Goal: Task Accomplishment & Management: Manage account settings

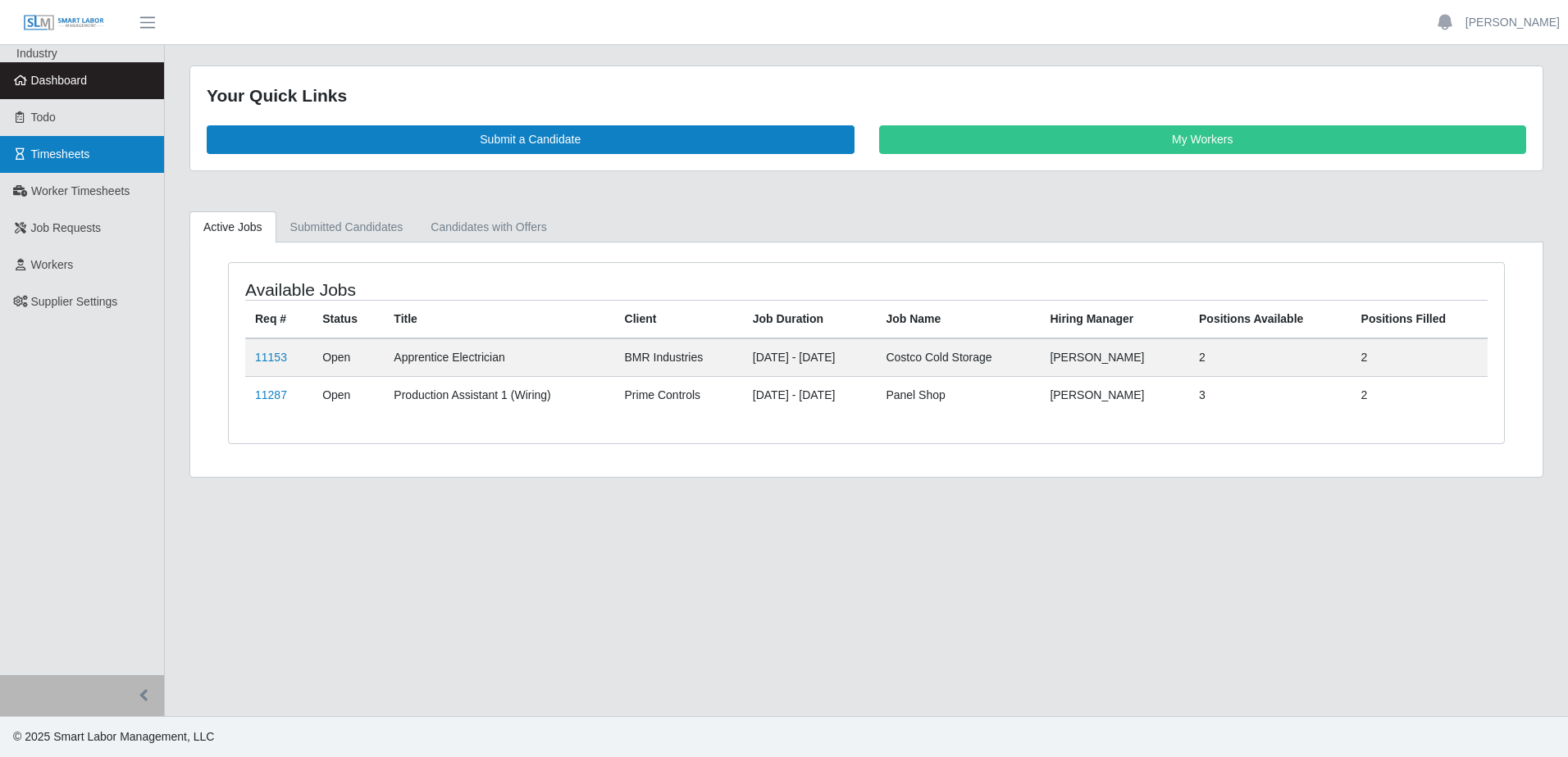
click at [49, 152] on span "Timesheets" at bounding box center [60, 154] width 59 height 13
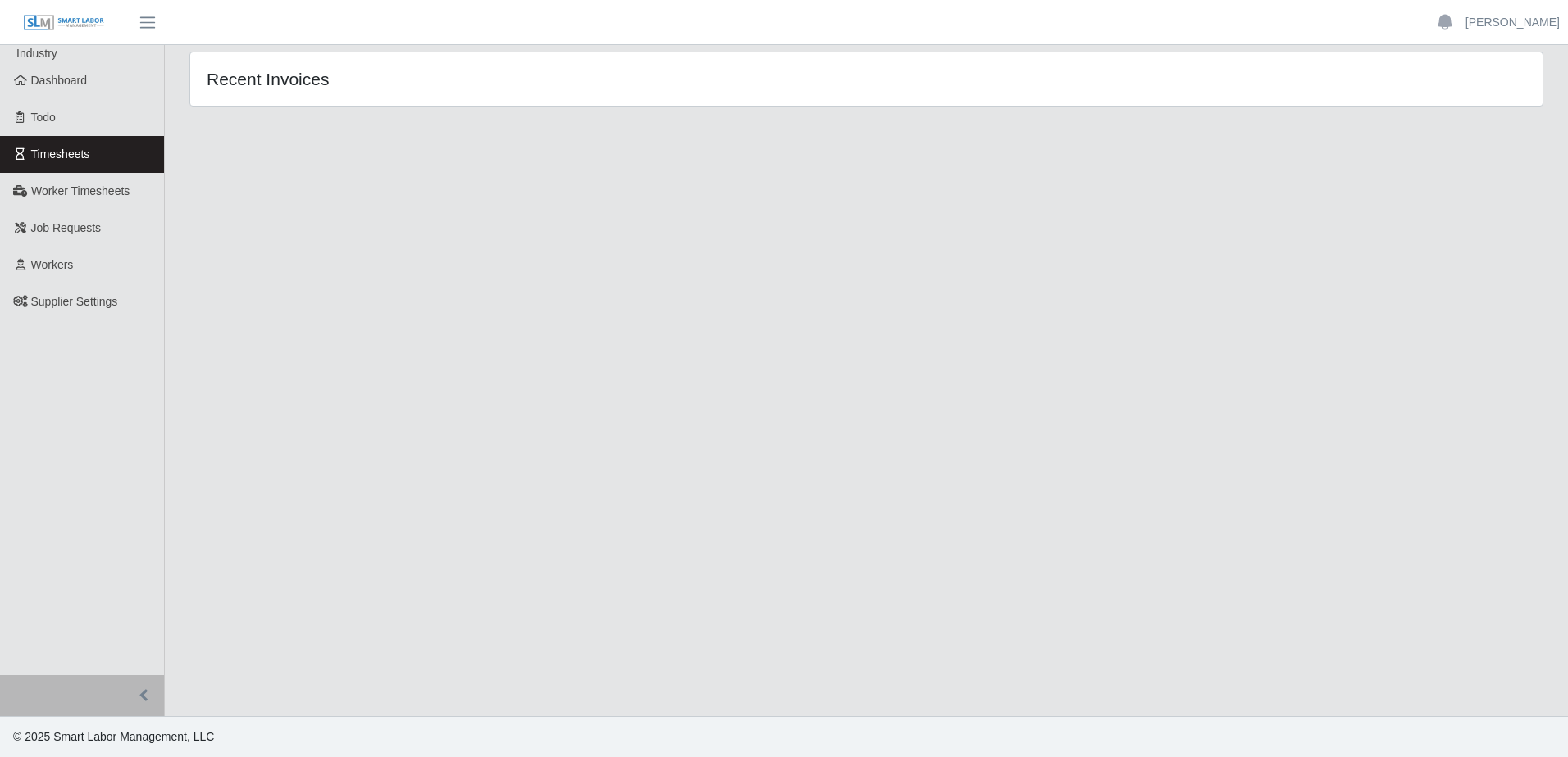
click at [62, 159] on span "Timesheets" at bounding box center [60, 154] width 59 height 13
click at [73, 152] on span "Timesheets" at bounding box center [60, 154] width 59 height 13
click at [78, 189] on span "Worker Timesheets" at bounding box center [80, 190] width 99 height 13
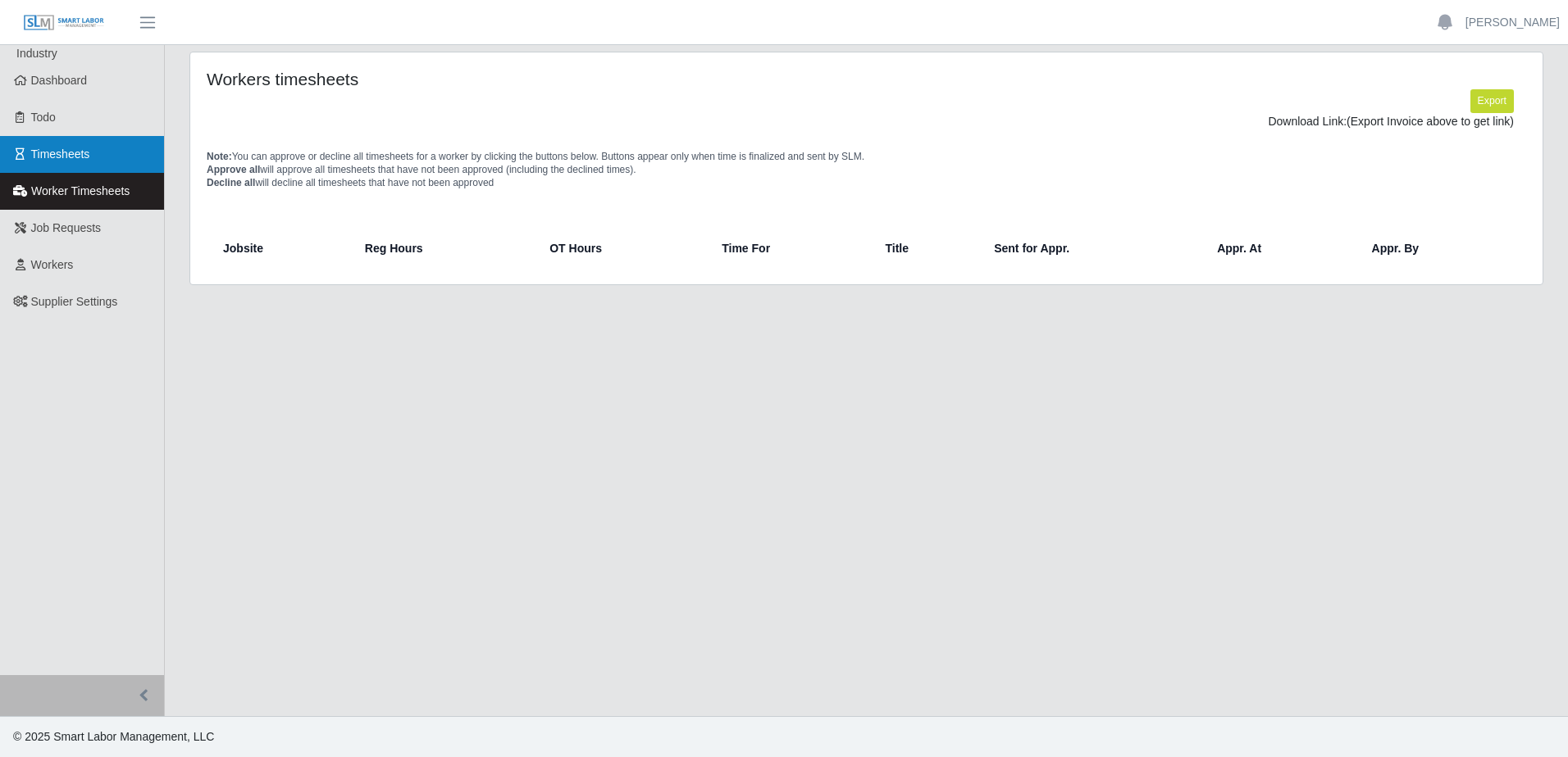
click at [66, 151] on span "Timesheets" at bounding box center [60, 154] width 59 height 13
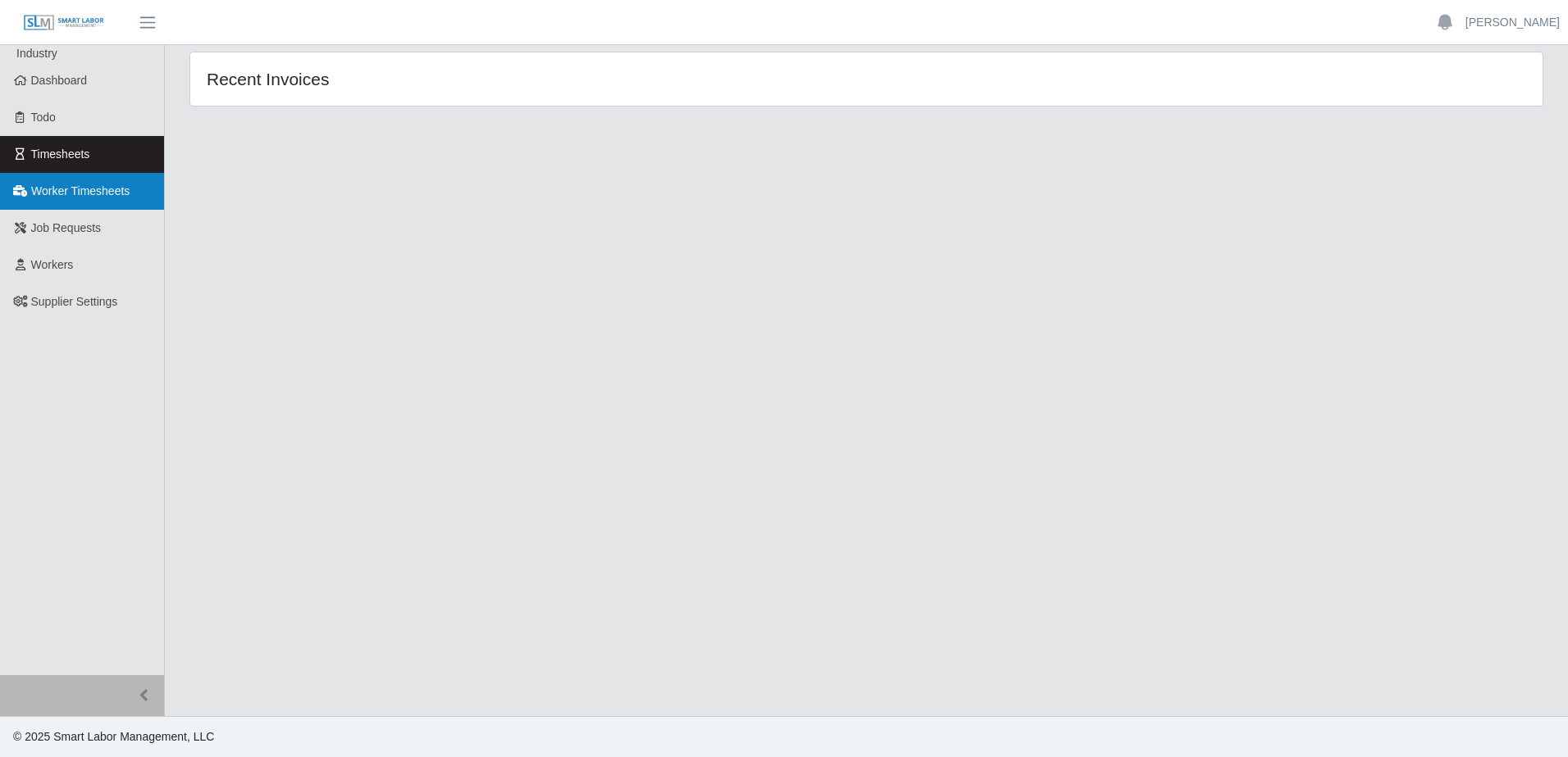
click at [59, 195] on span "Worker Timesheets" at bounding box center [80, 190] width 99 height 13
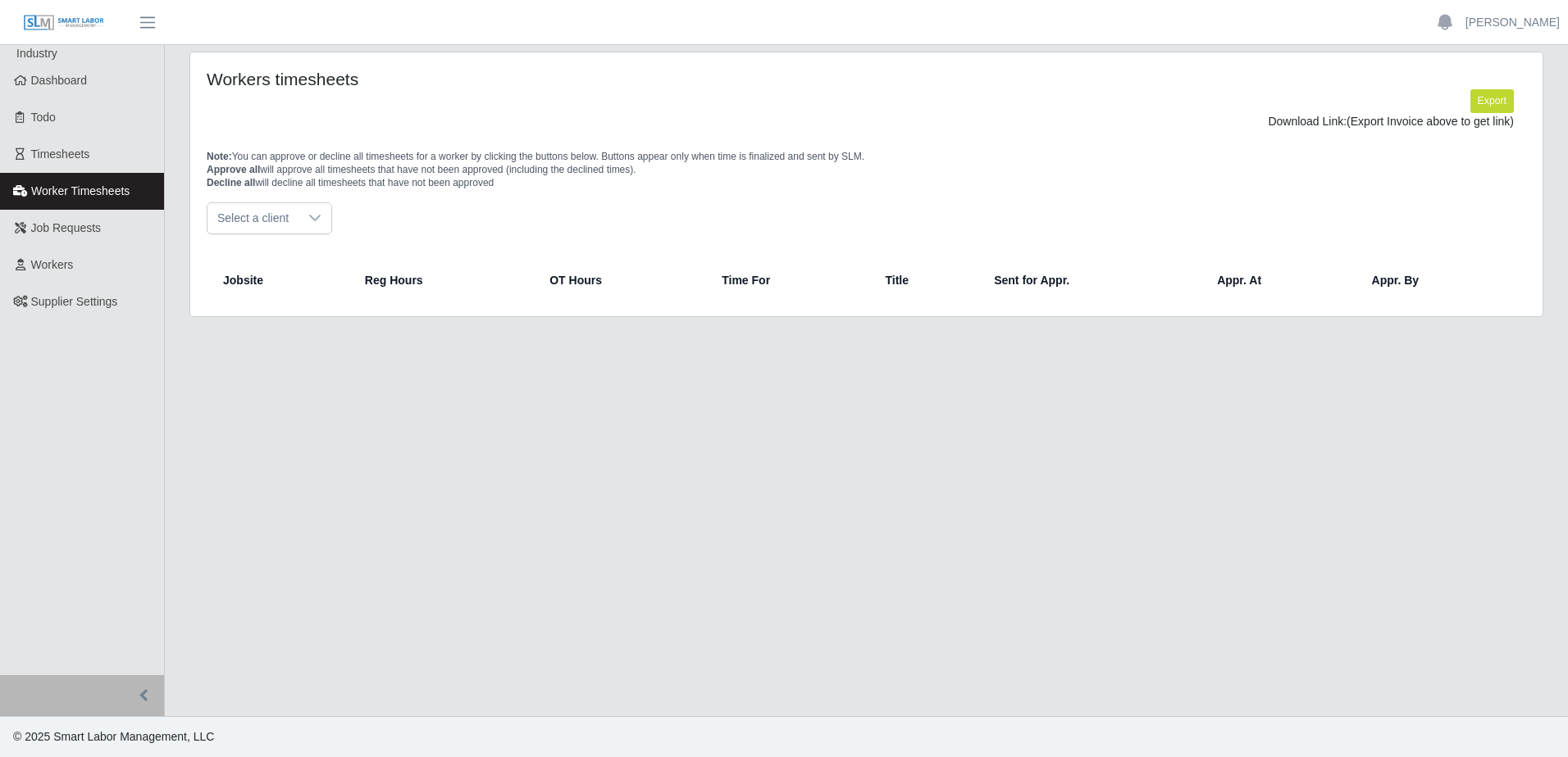
click at [321, 221] on div at bounding box center [315, 218] width 33 height 30
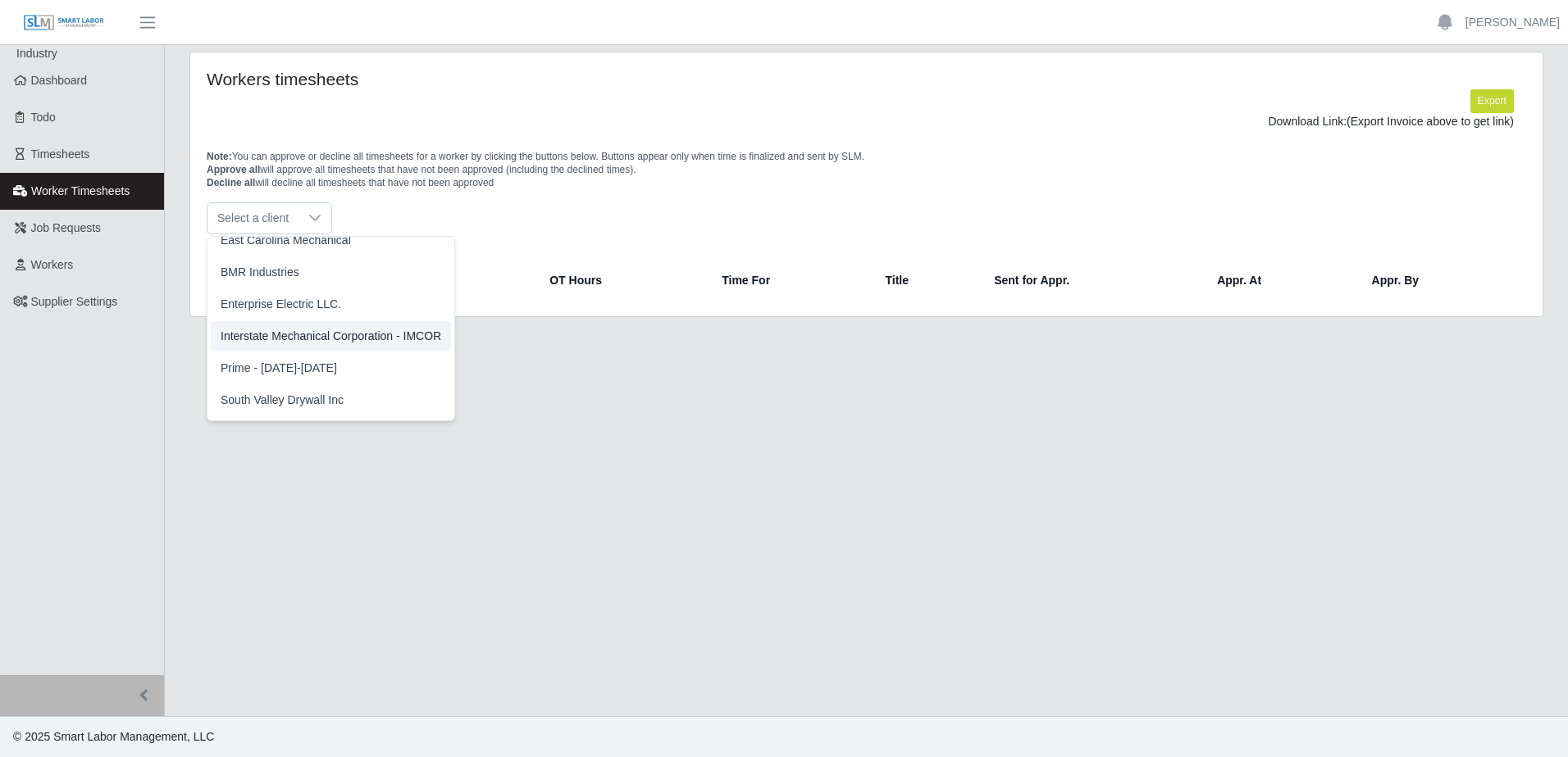
scroll to position [82, 0]
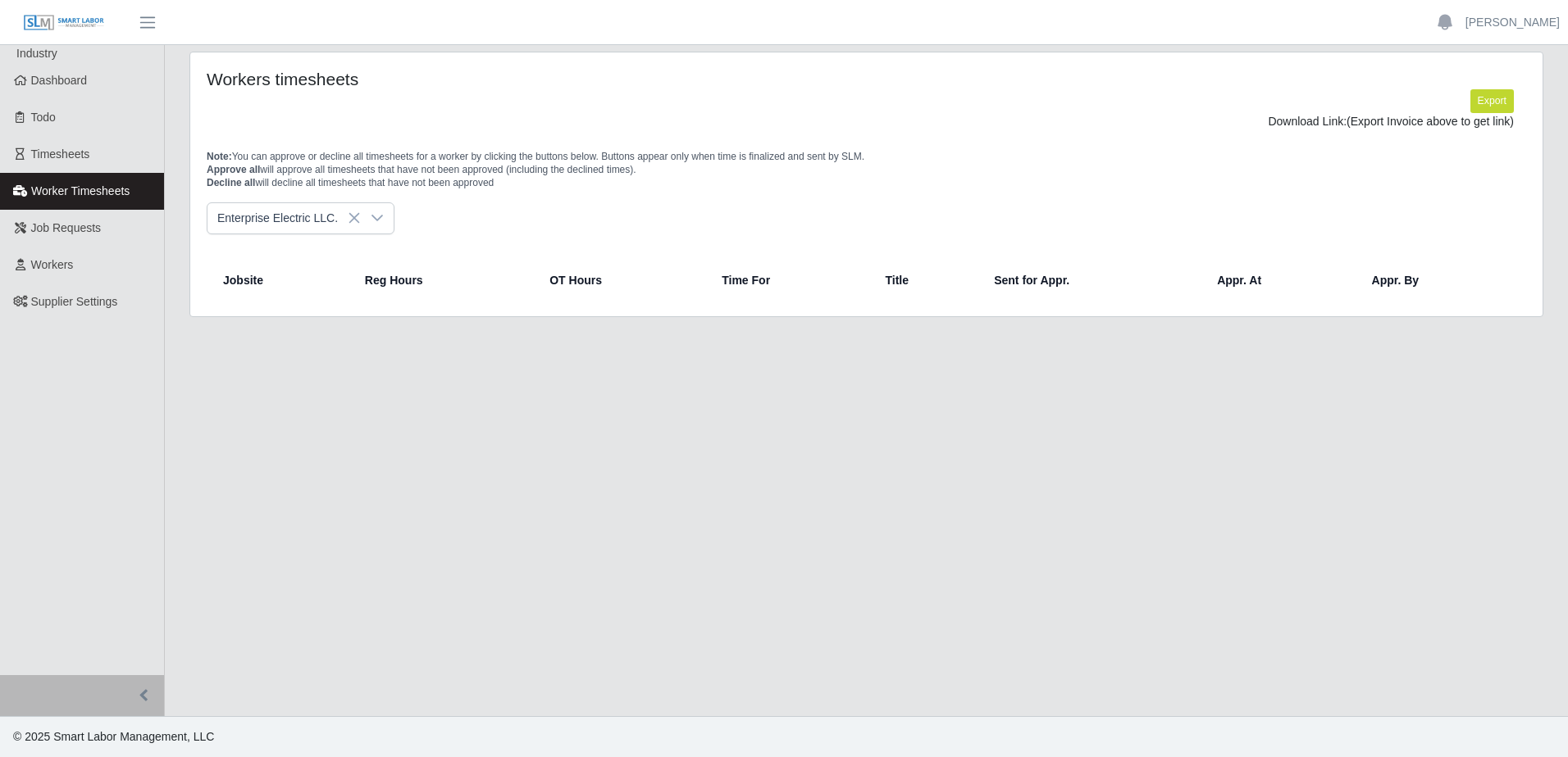
click at [57, 183] on link "Worker Timesheets" at bounding box center [82, 191] width 164 height 37
click at [53, 159] on span "Timesheets" at bounding box center [60, 154] width 59 height 13
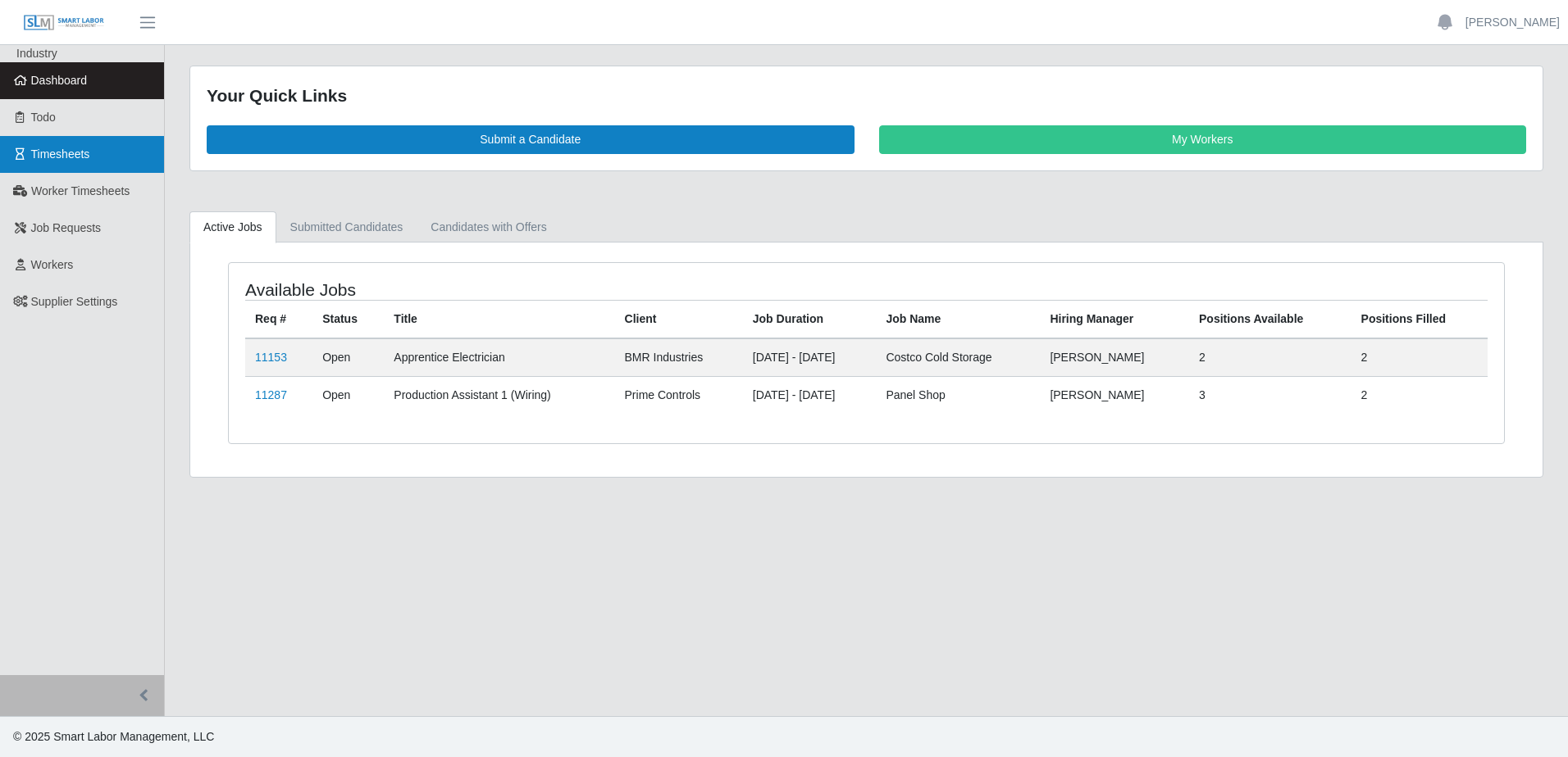
click at [56, 157] on span "Timesheets" at bounding box center [60, 154] width 59 height 13
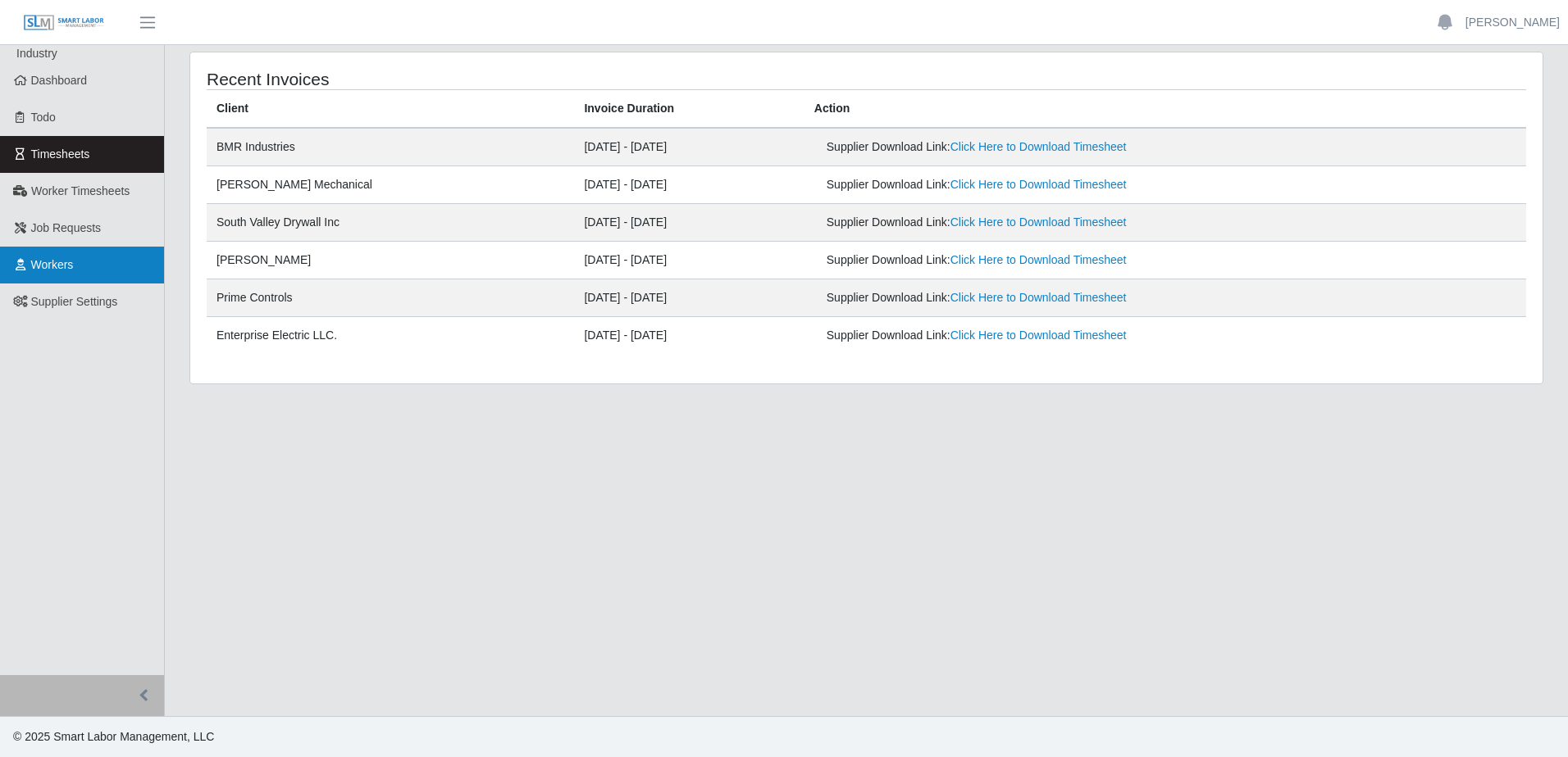
click at [52, 267] on span "Workers" at bounding box center [52, 265] width 43 height 13
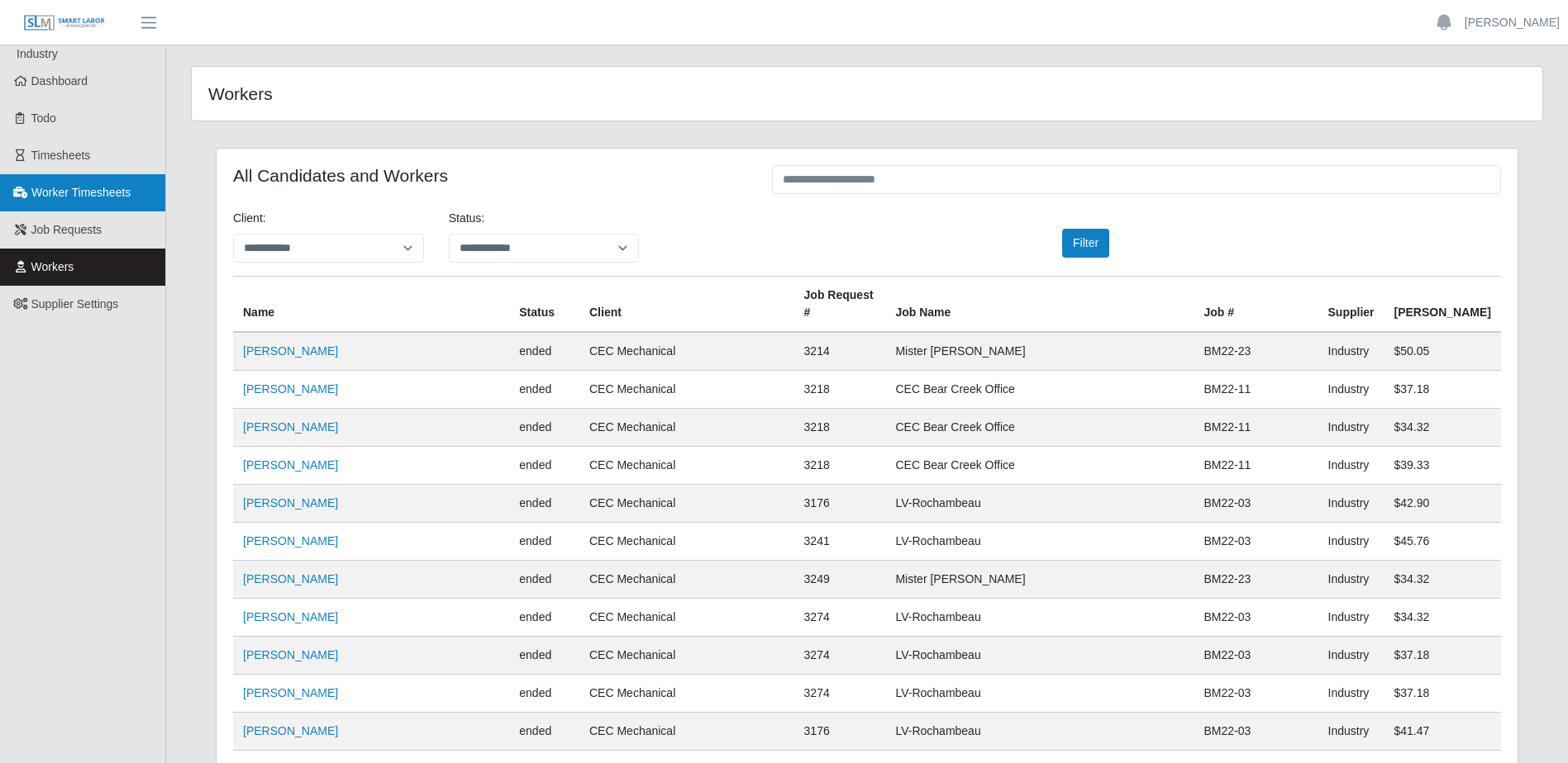
click at [80, 188] on span "Worker Timesheets" at bounding box center [80, 192] width 100 height 13
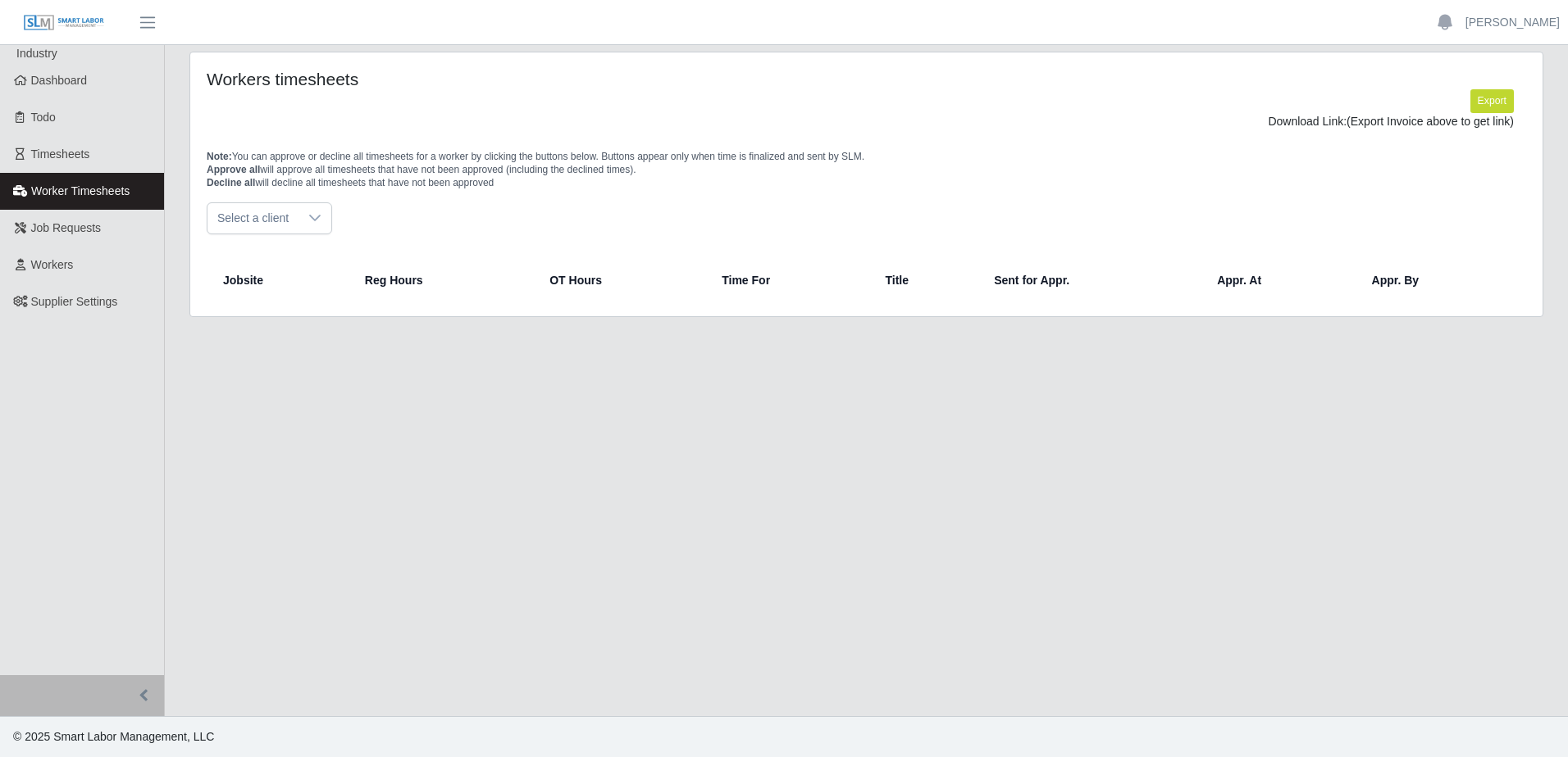
click at [318, 211] on div at bounding box center [315, 218] width 33 height 30
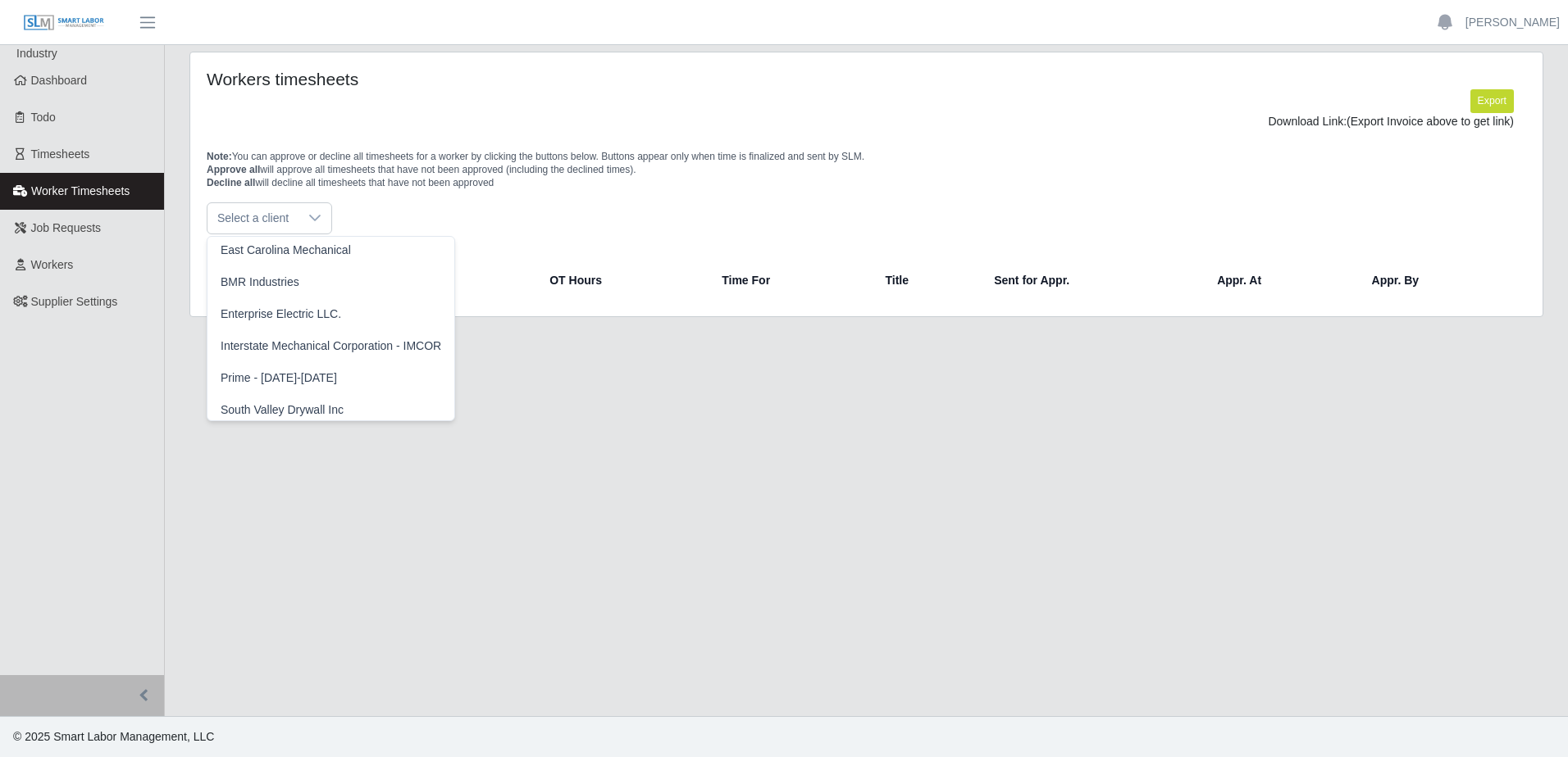
scroll to position [82, 0]
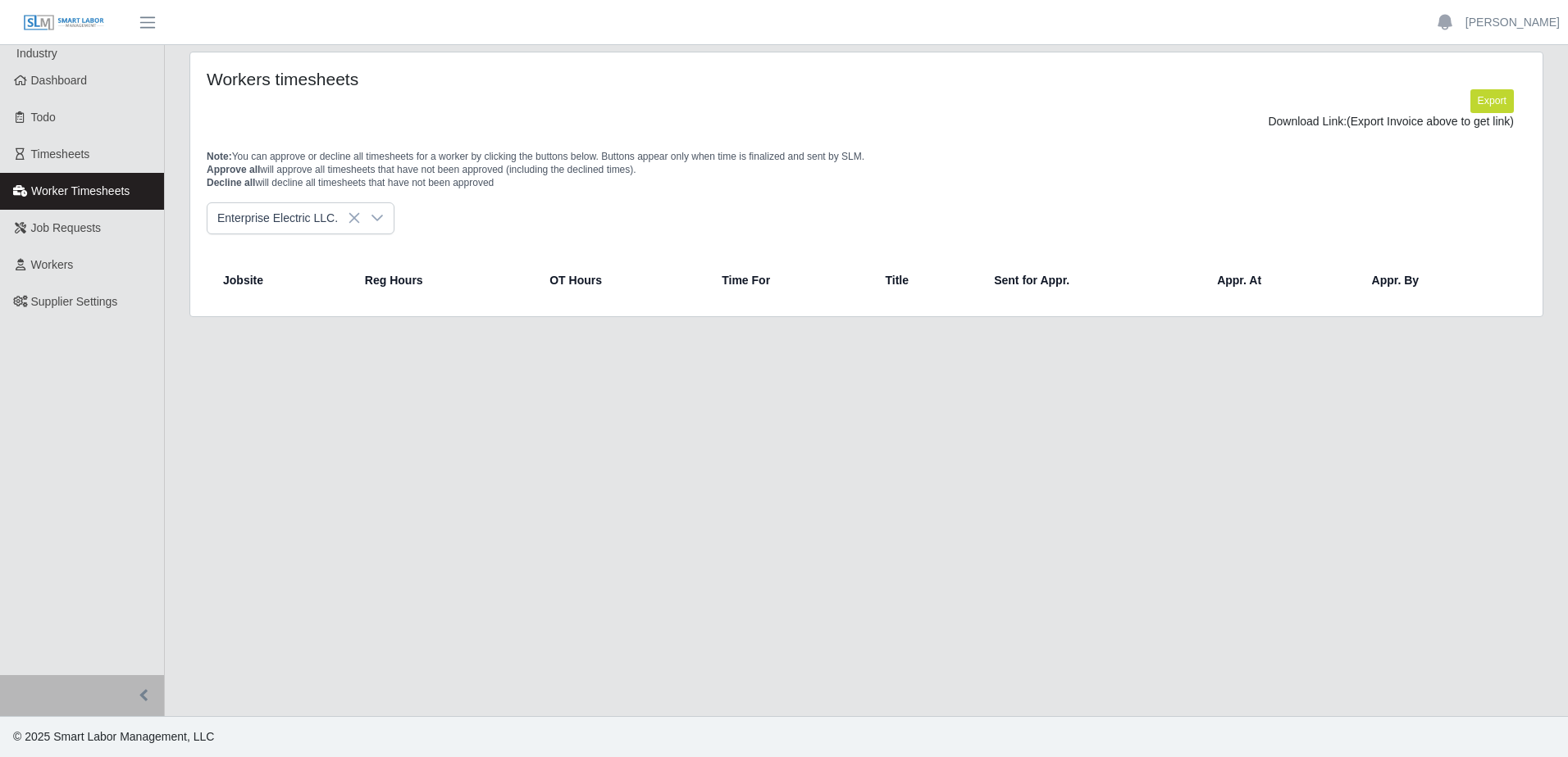
click at [1041, 200] on div "Note: You can approve or decline all timesheets for a worker by clicking the bu…" at bounding box center [866, 167] width 1344 height 73
click at [318, 221] on span "Enterprise Electric LLC." at bounding box center [284, 218] width 153 height 30
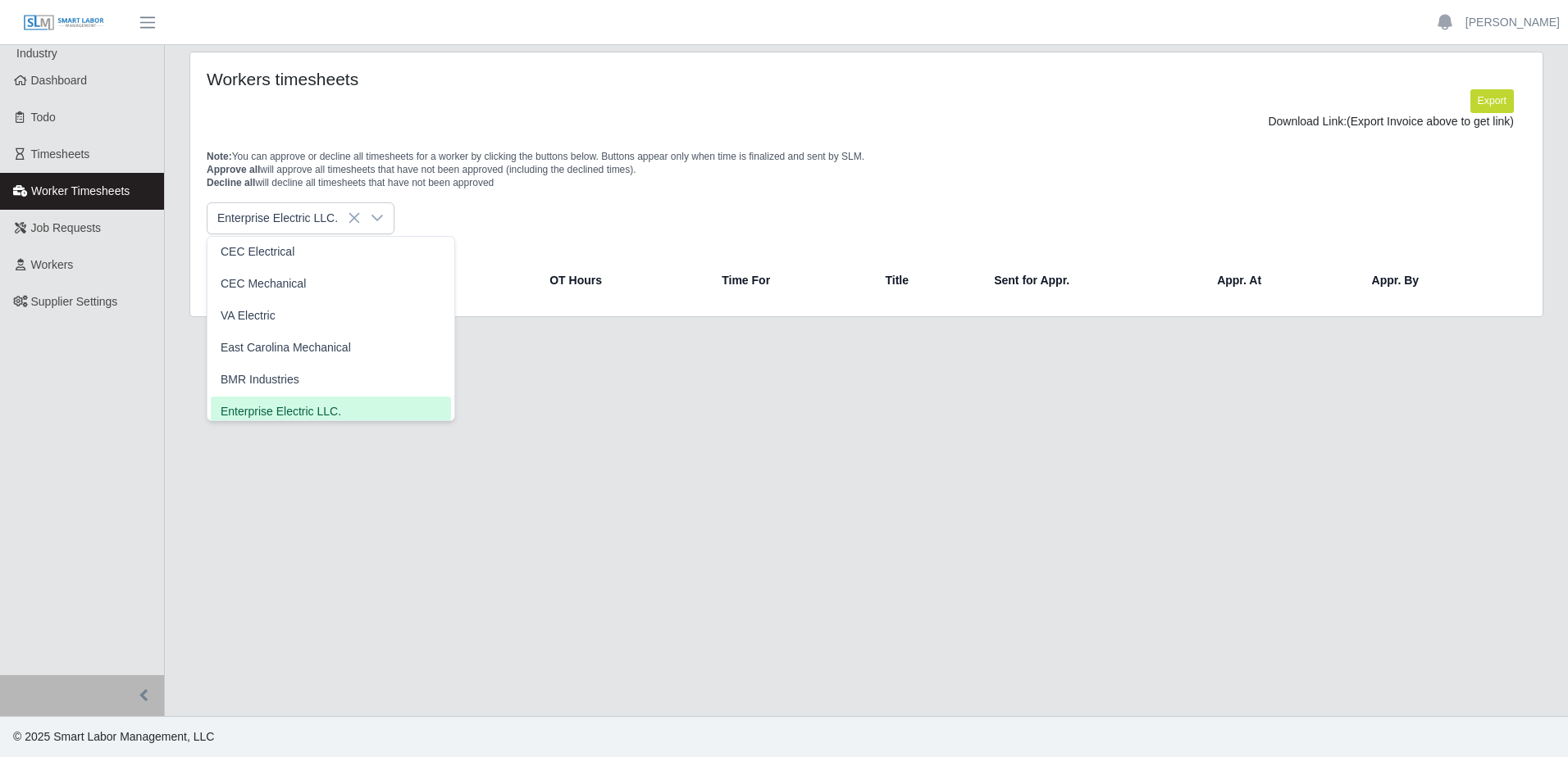
scroll to position [10, 0]
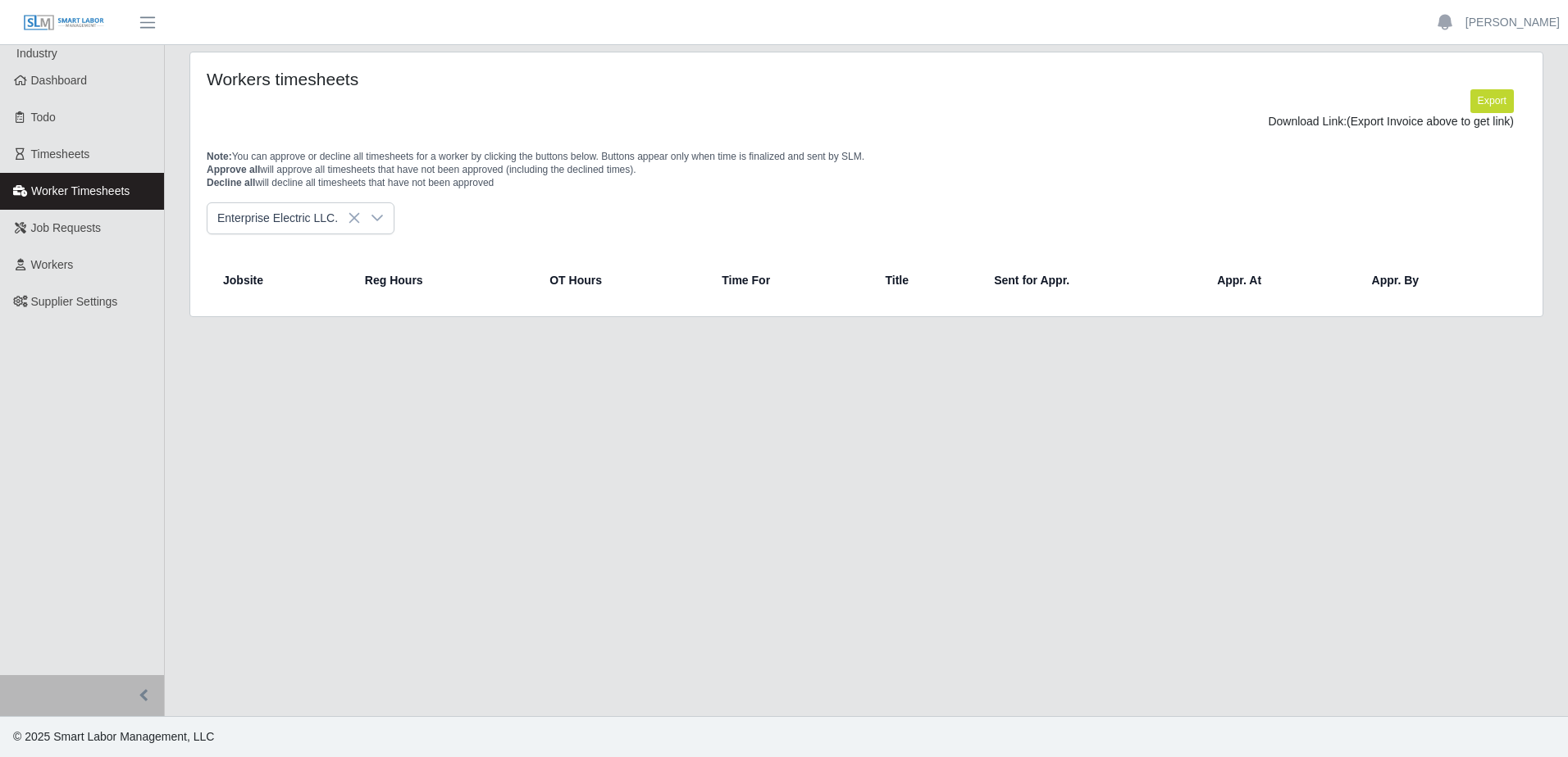
click at [404, 225] on div "Enterprise Electric LLC." at bounding box center [866, 218] width 1320 height 32
click at [66, 82] on span "Dashboard" at bounding box center [59, 80] width 56 height 13
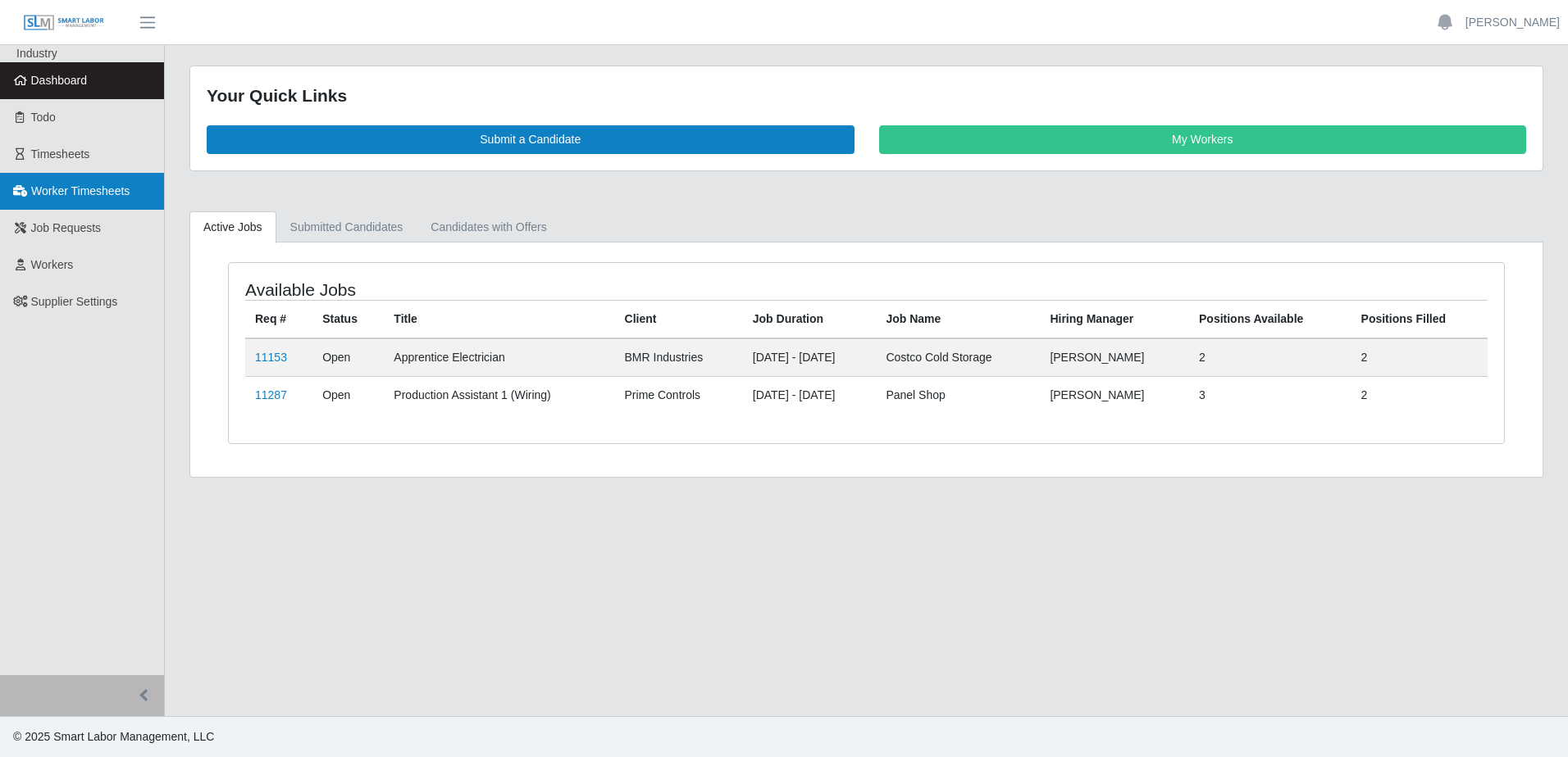
click at [67, 195] on span "Worker Timesheets" at bounding box center [80, 190] width 99 height 13
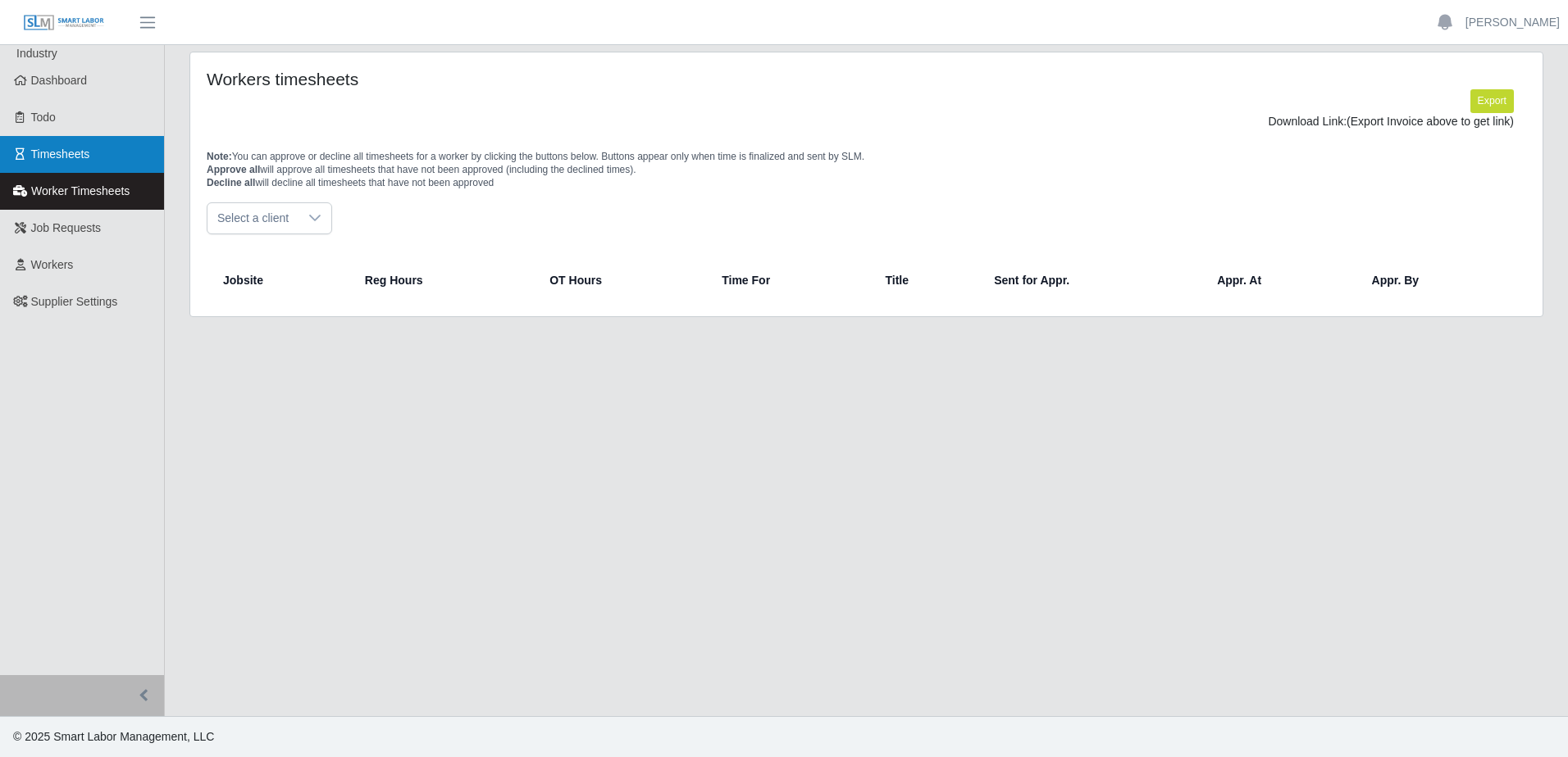
click at [57, 154] on span "Timesheets" at bounding box center [60, 154] width 59 height 13
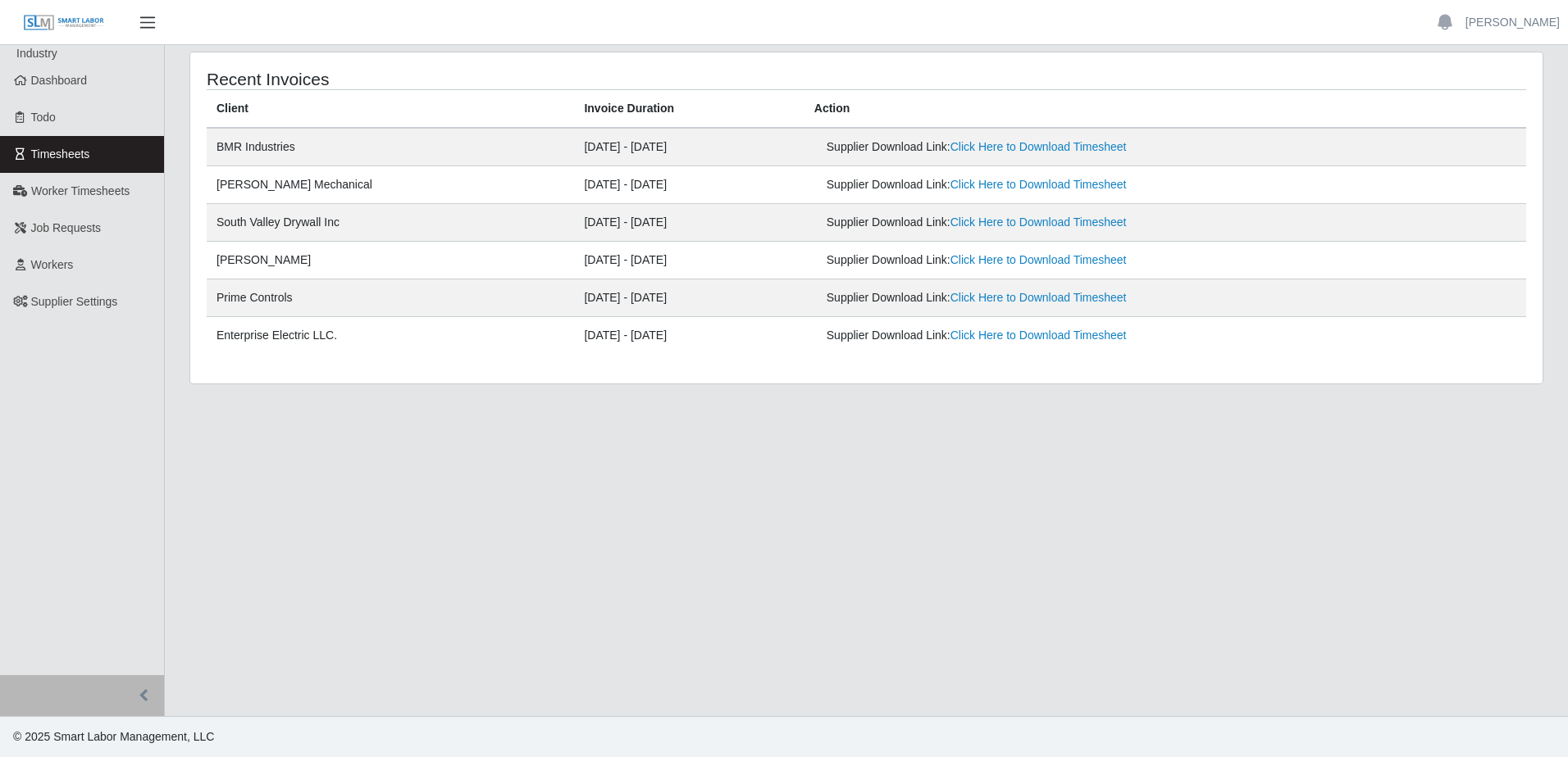
click at [143, 20] on span "button" at bounding box center [148, 22] width 22 height 19
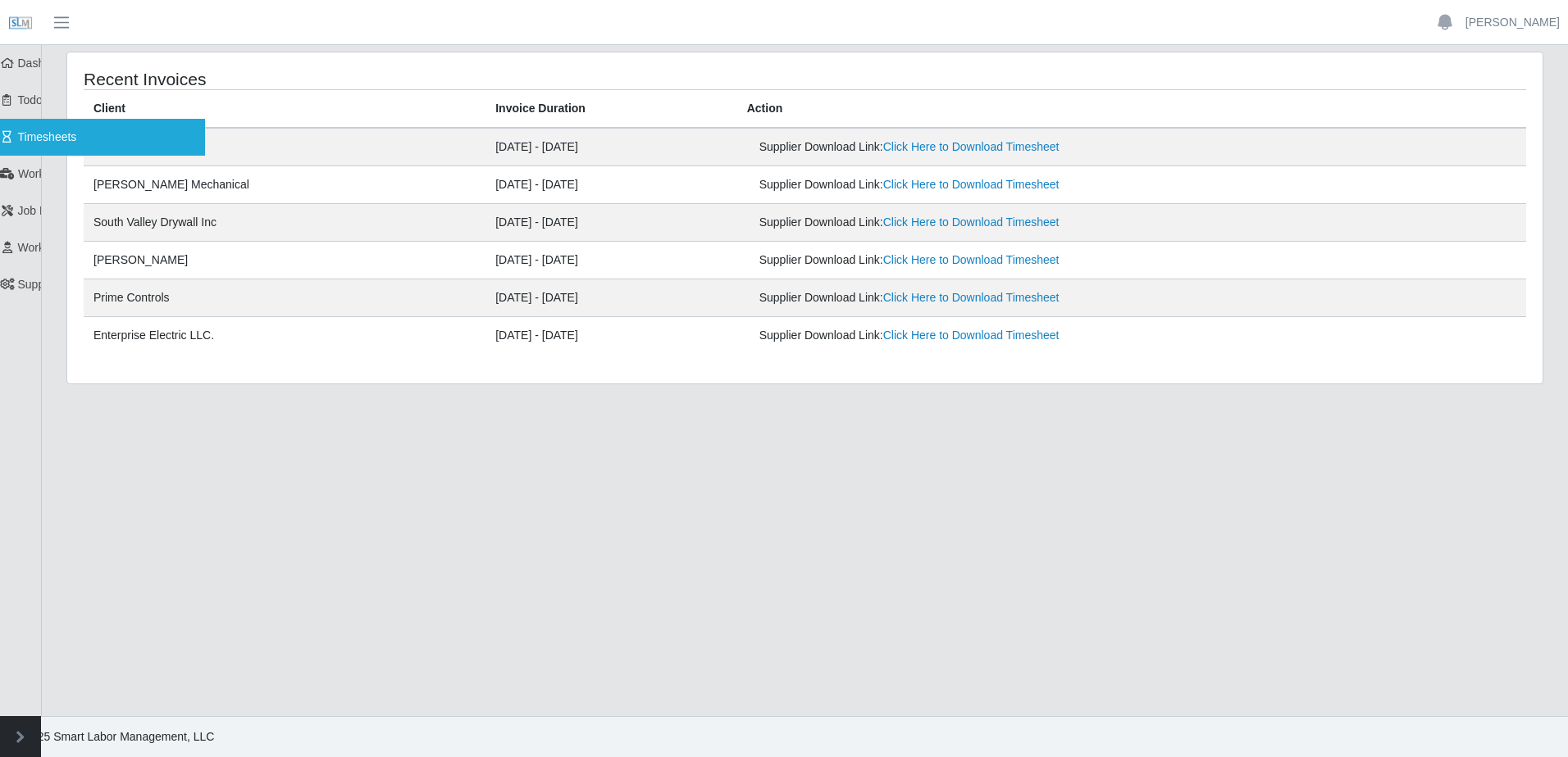
click at [12, 129] on link "Timesheets" at bounding box center [102, 137] width 205 height 37
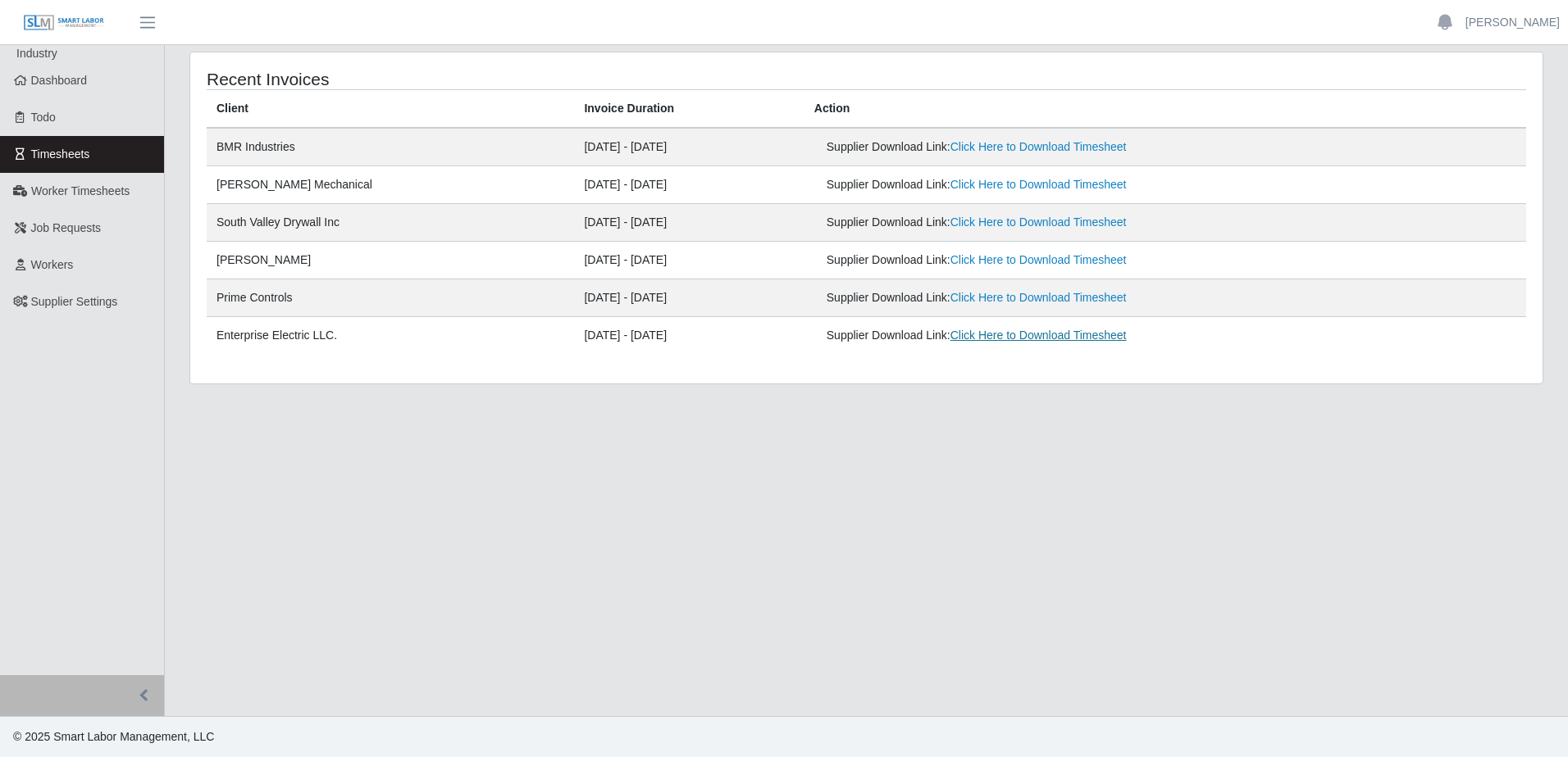
click at [1027, 338] on link "Click Here to Download Timesheet" at bounding box center [1038, 335] width 176 height 13
click at [43, 305] on span "Supplier Settings" at bounding box center [74, 302] width 87 height 13
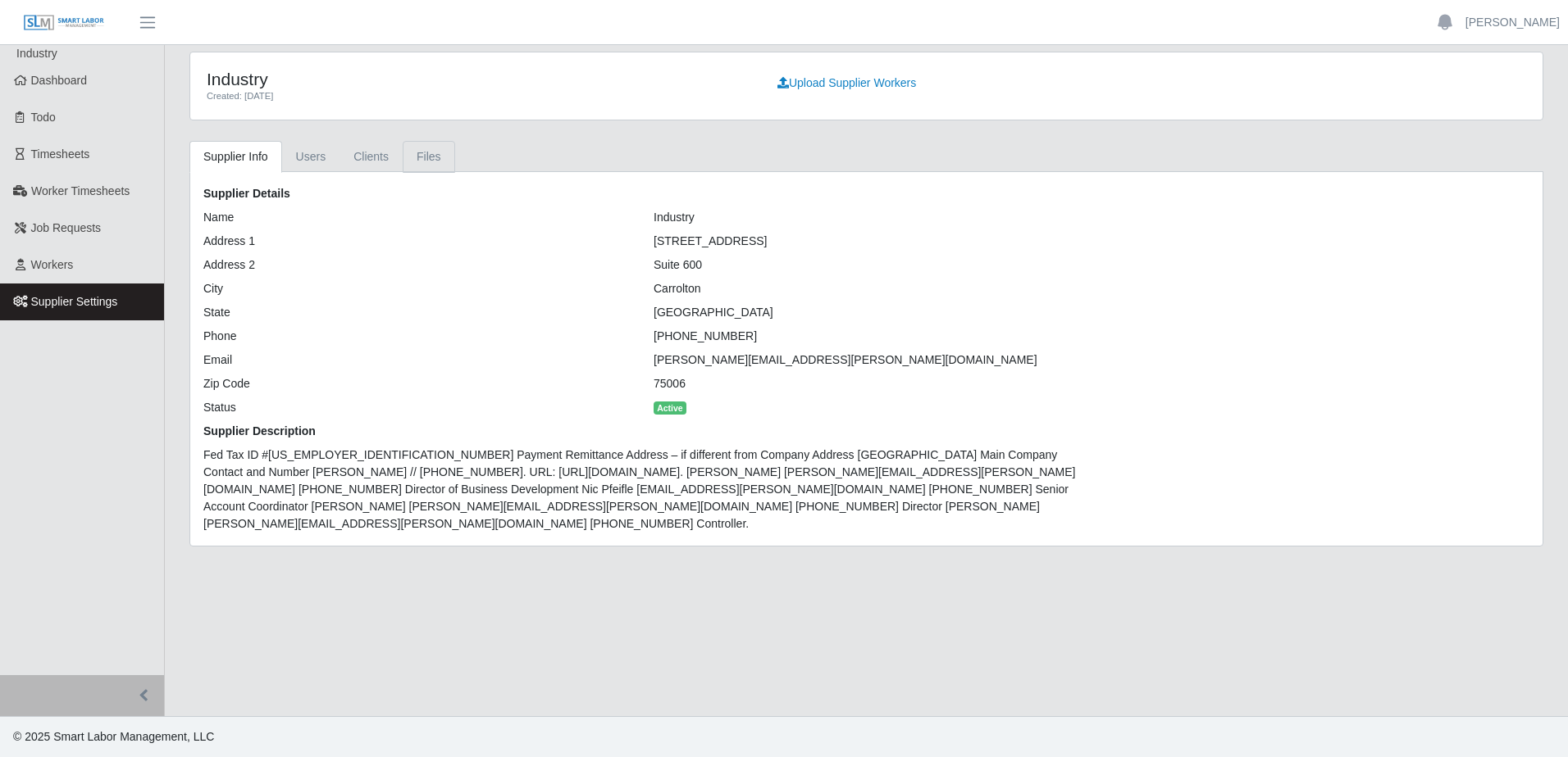
click at [428, 153] on link "Files" at bounding box center [429, 157] width 53 height 32
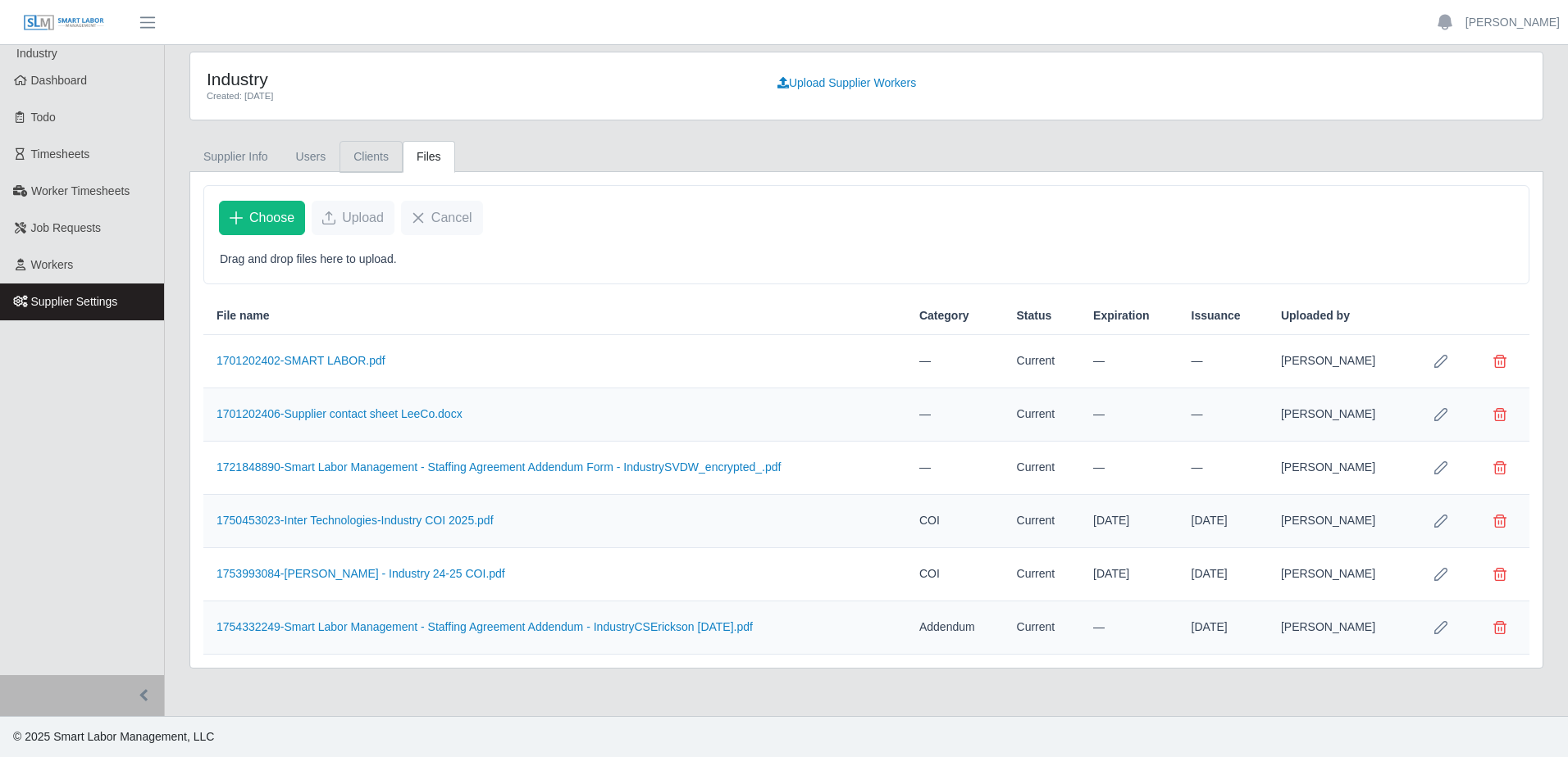
click at [357, 159] on link "Clients" at bounding box center [371, 157] width 63 height 32
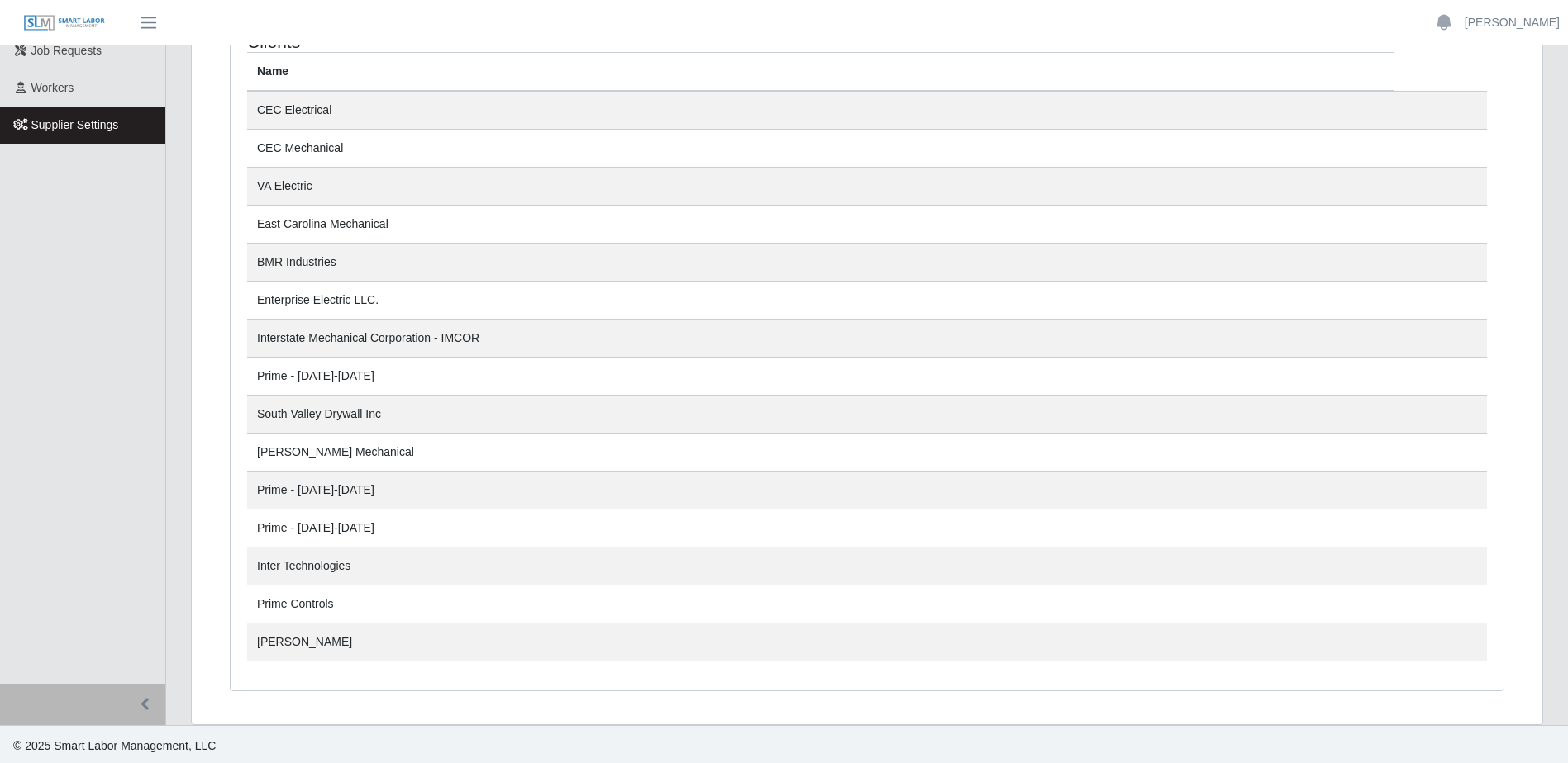
scroll to position [183, 0]
click at [313, 299] on td "Enterprise Electric LLC." at bounding box center [820, 298] width 1147 height 38
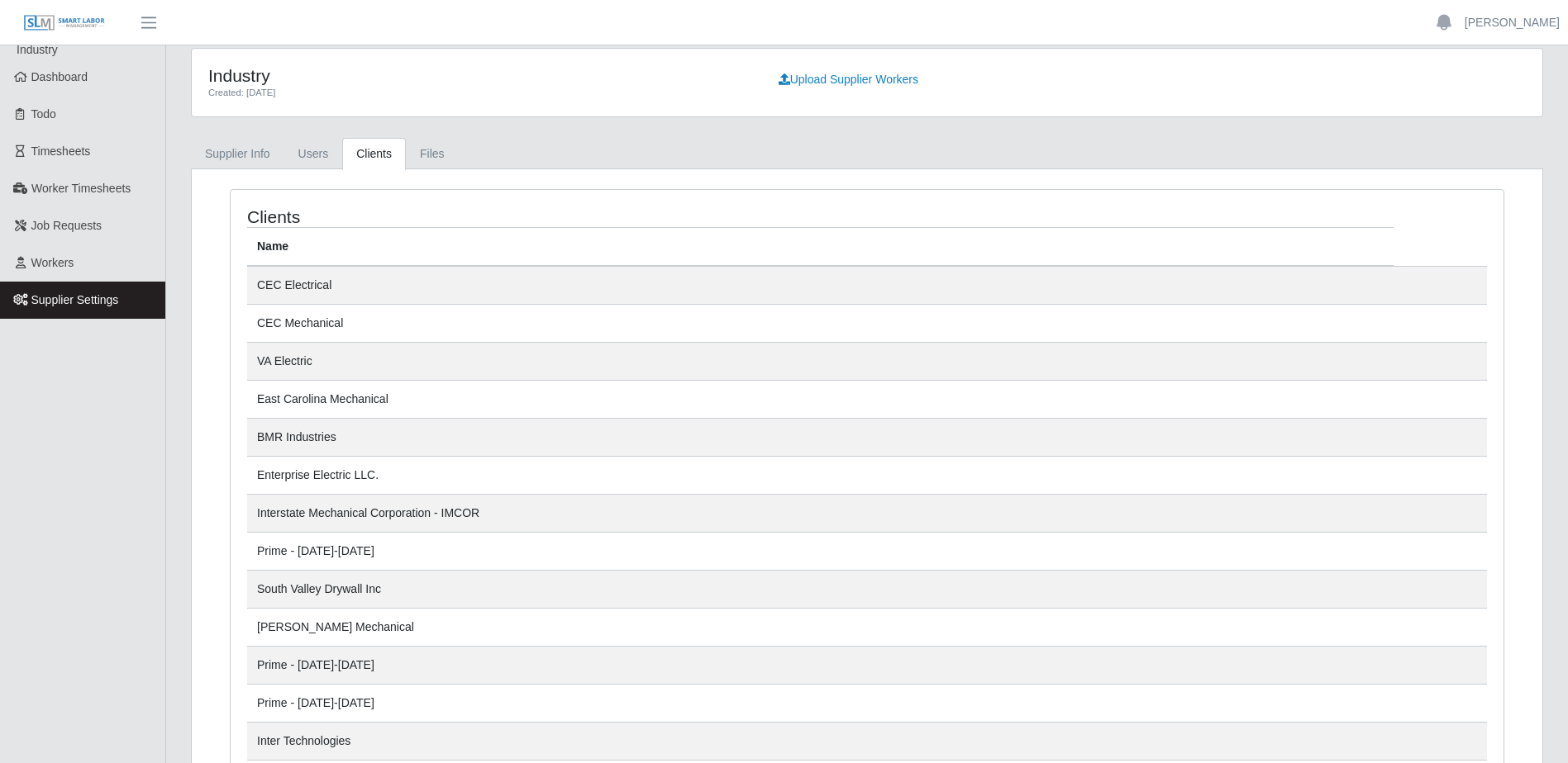
scroll to position [0, 0]
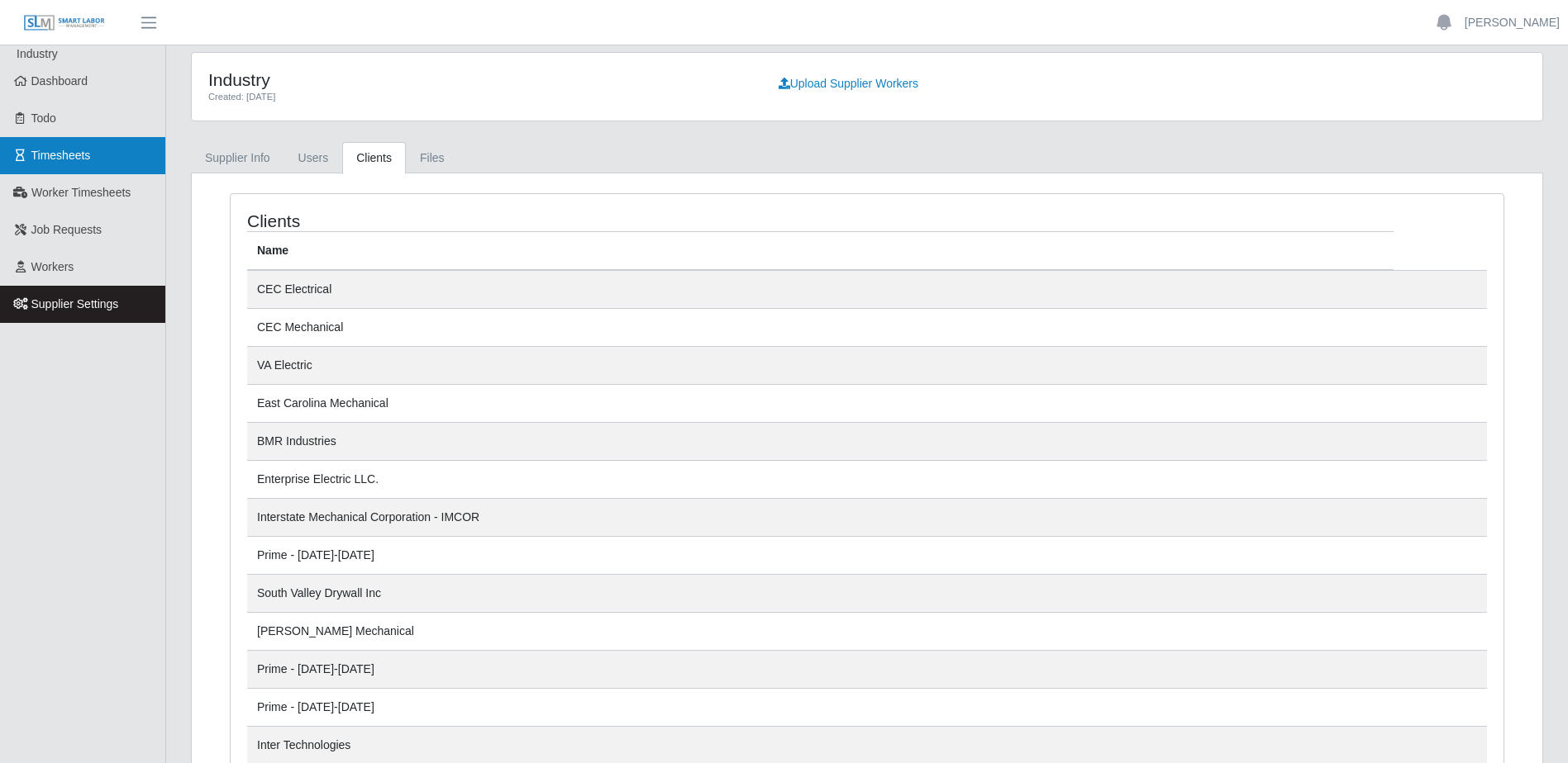
click at [47, 154] on span "Timesheets" at bounding box center [60, 155] width 59 height 13
